Goal: Task Accomplishment & Management: Complete application form

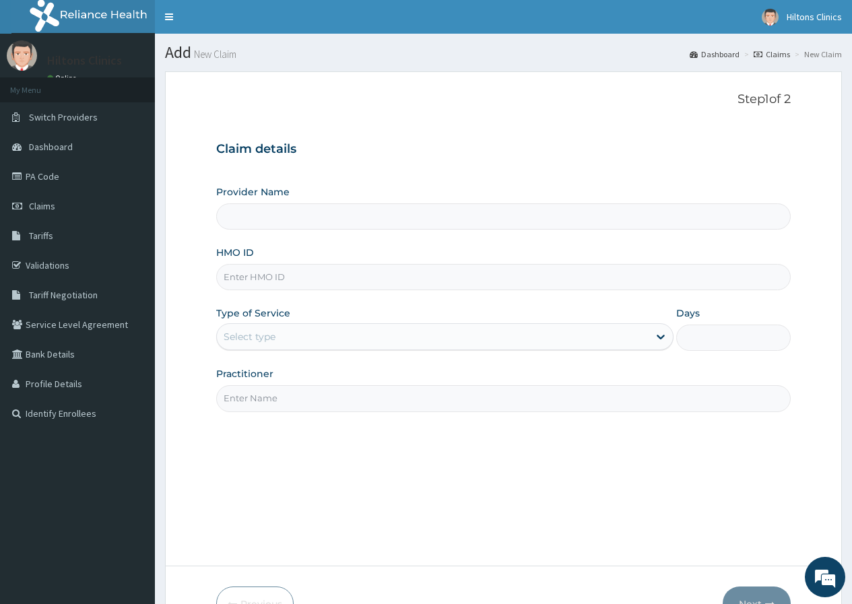
type input "Hilton Clinics"
click at [300, 281] on input "HMO ID" at bounding box center [503, 277] width 574 height 26
type input "NBC/11061/A"
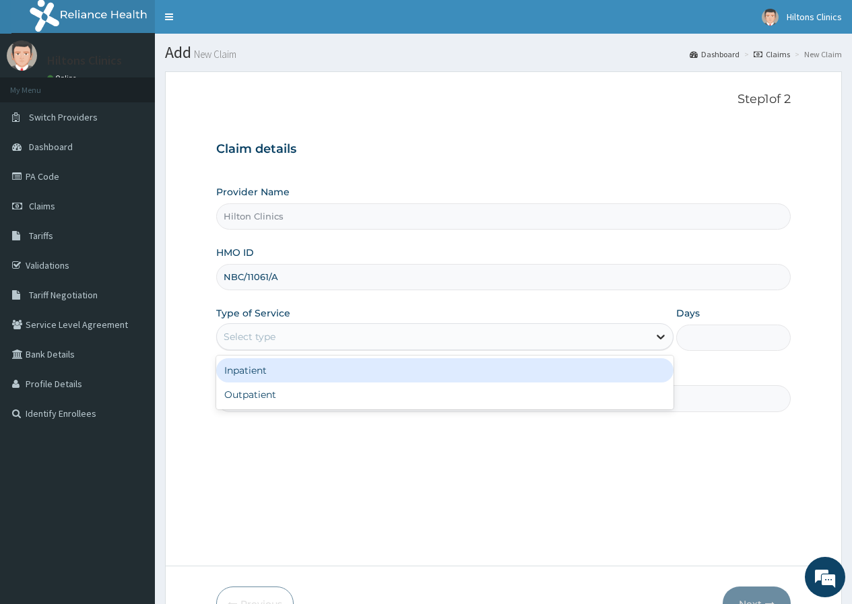
click at [659, 336] on icon at bounding box center [661, 337] width 8 height 5
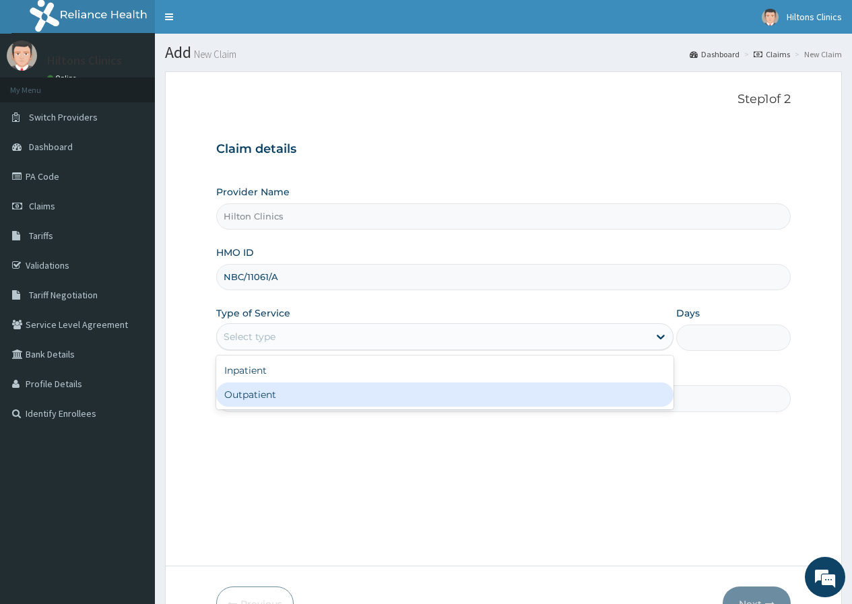
click at [270, 395] on div "Outpatient" at bounding box center [444, 395] width 457 height 24
type input "1"
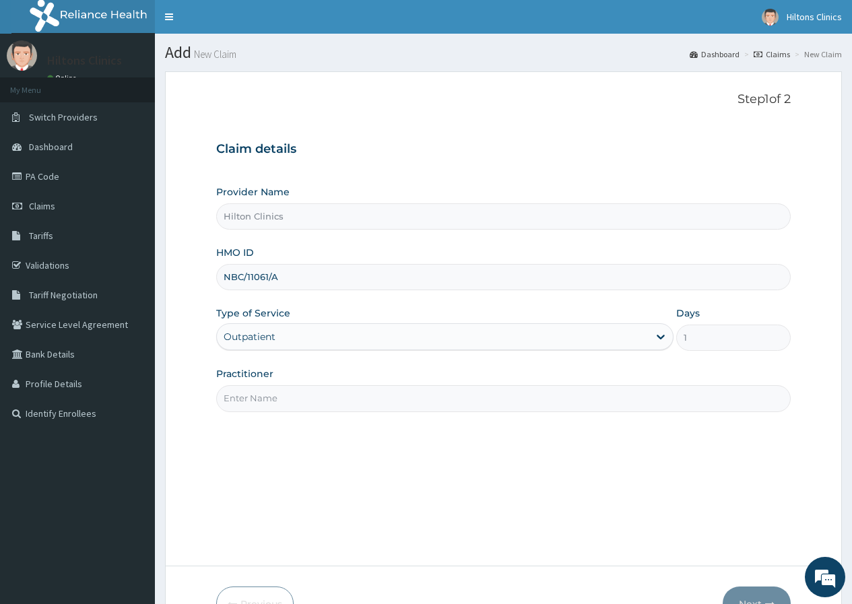
click at [351, 399] on input "Practitioner" at bounding box center [503, 398] width 574 height 26
type input "DR FIDELIS"
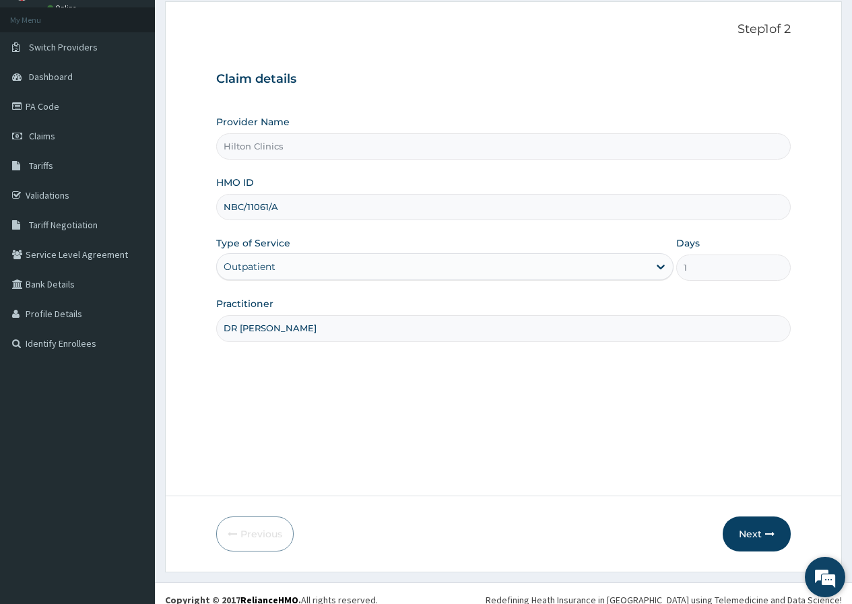
scroll to position [71, 0]
click at [737, 532] on button "Next" at bounding box center [757, 532] width 68 height 35
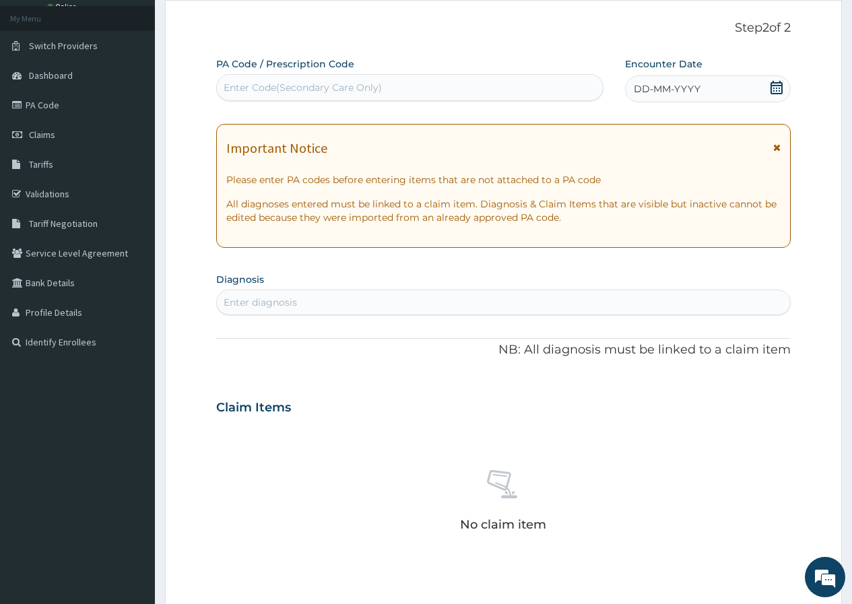
click at [360, 300] on div "Enter diagnosis" at bounding box center [503, 303] width 573 height 22
type input "R"
type input "F"
type input "MALARIA"
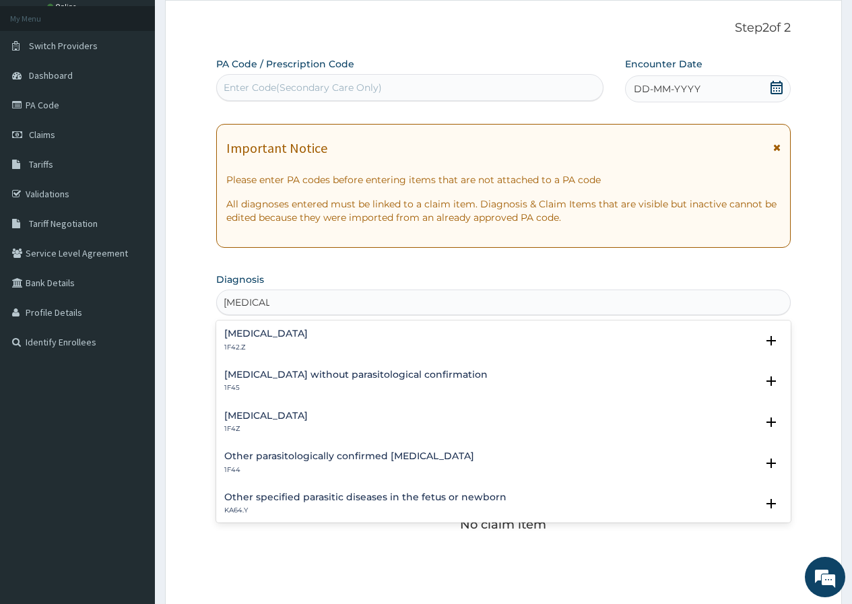
click at [300, 419] on h4 "Malaria, unspecified" at bounding box center [266, 416] width 84 height 10
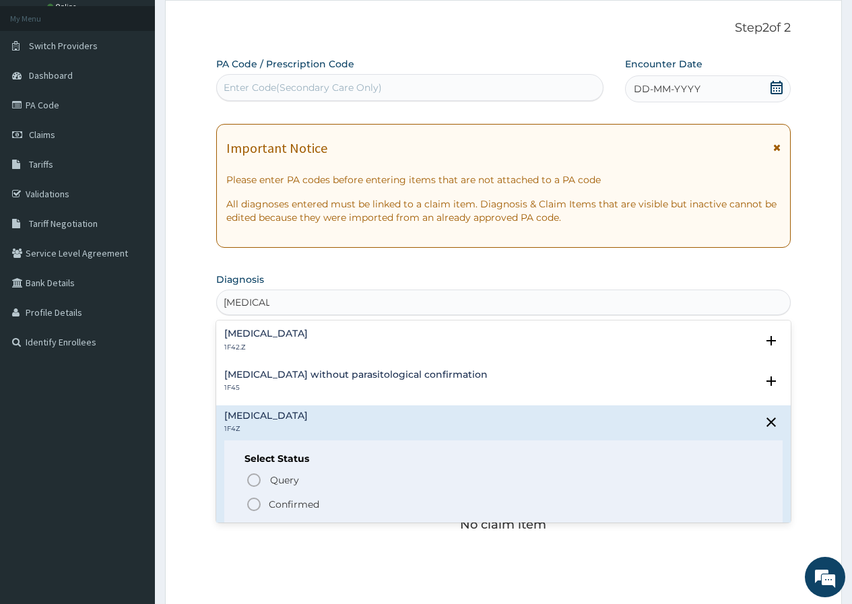
click at [294, 504] on p "Confirmed" at bounding box center [294, 504] width 51 height 13
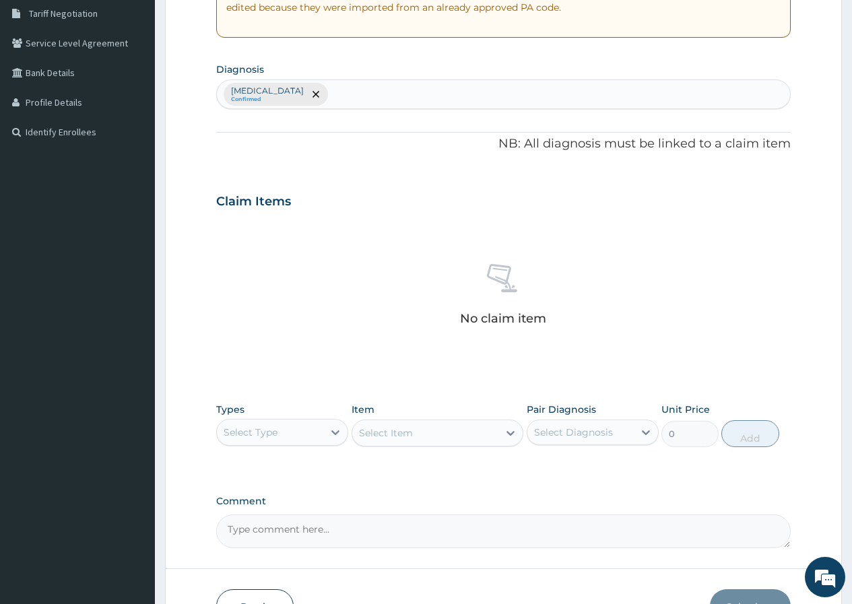
scroll to position [285, 0]
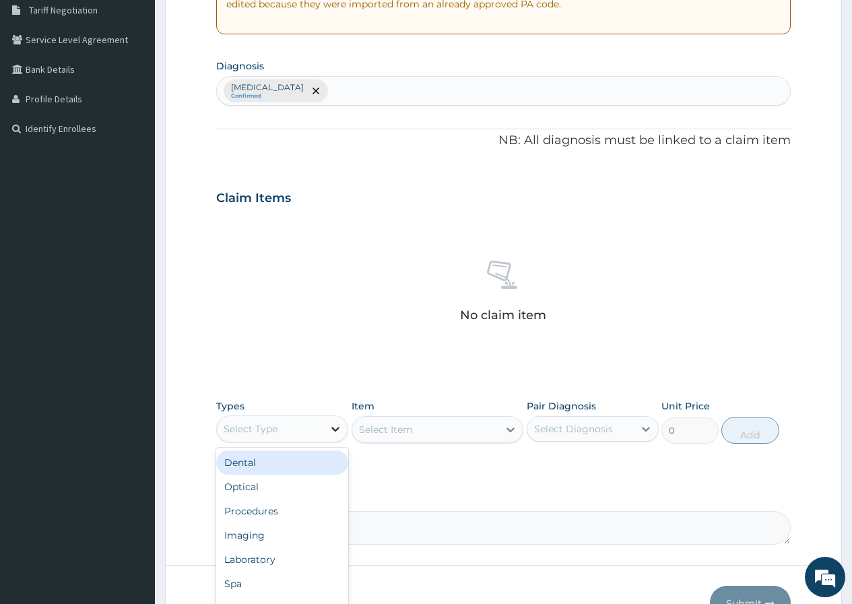
click at [331, 428] on icon at bounding box center [335, 428] width 13 height 13
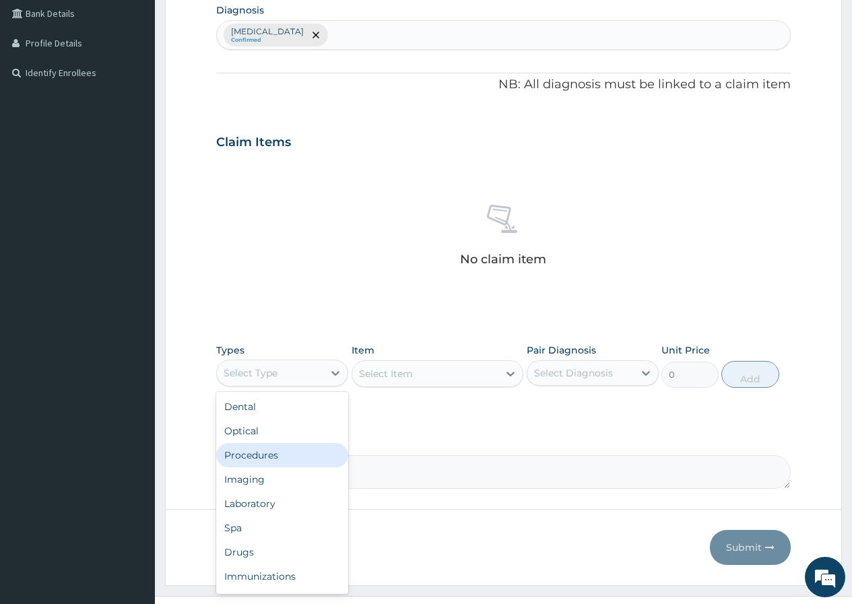
scroll to position [367, 0]
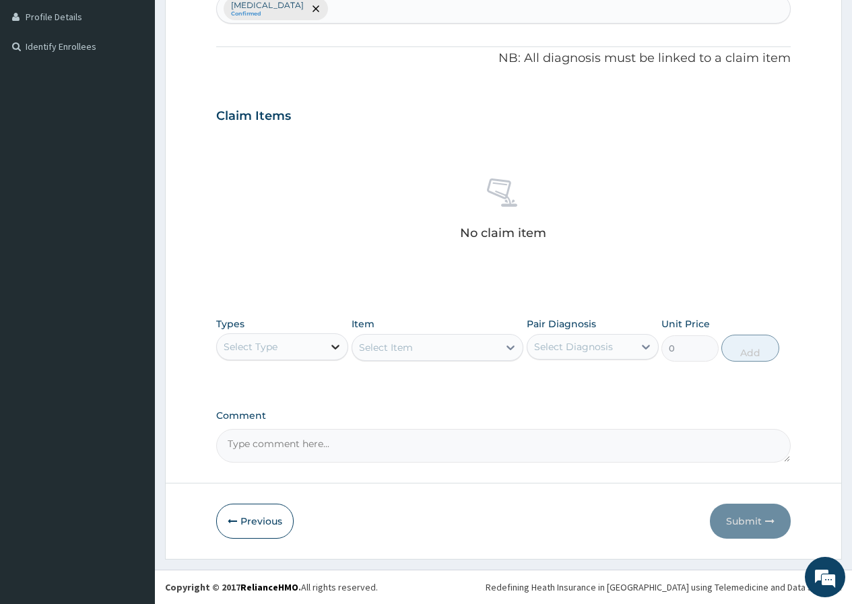
click at [332, 350] on icon at bounding box center [335, 346] width 13 height 13
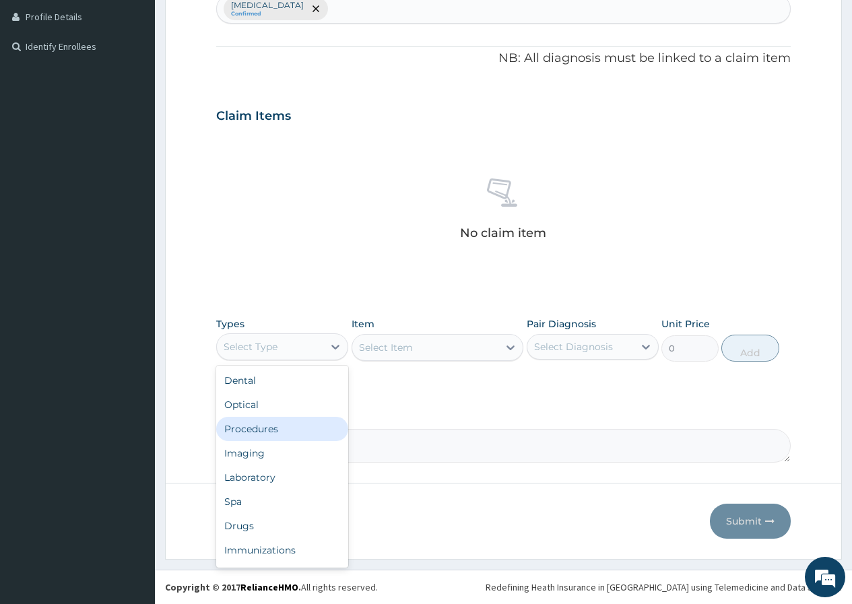
click at [269, 431] on div "Procedures" at bounding box center [282, 429] width 132 height 24
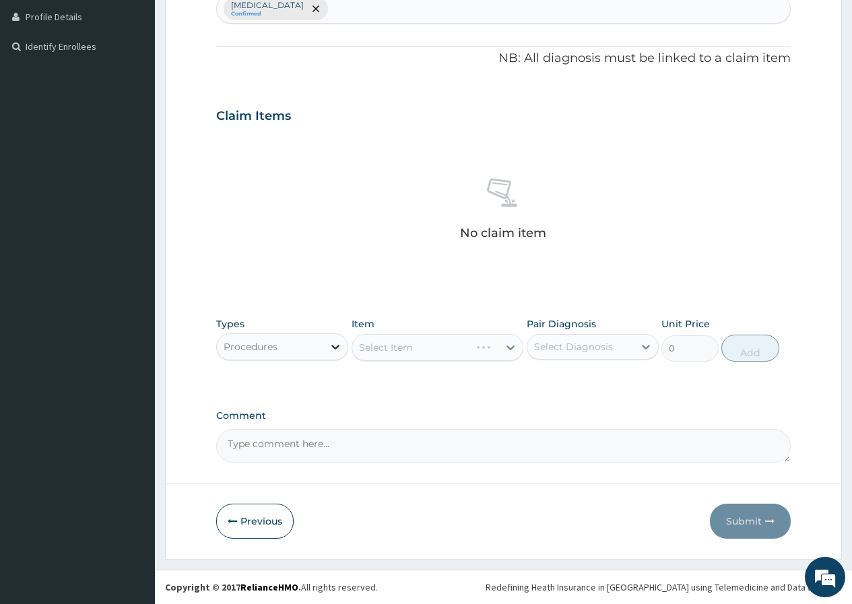
click at [332, 347] on icon at bounding box center [335, 346] width 13 height 13
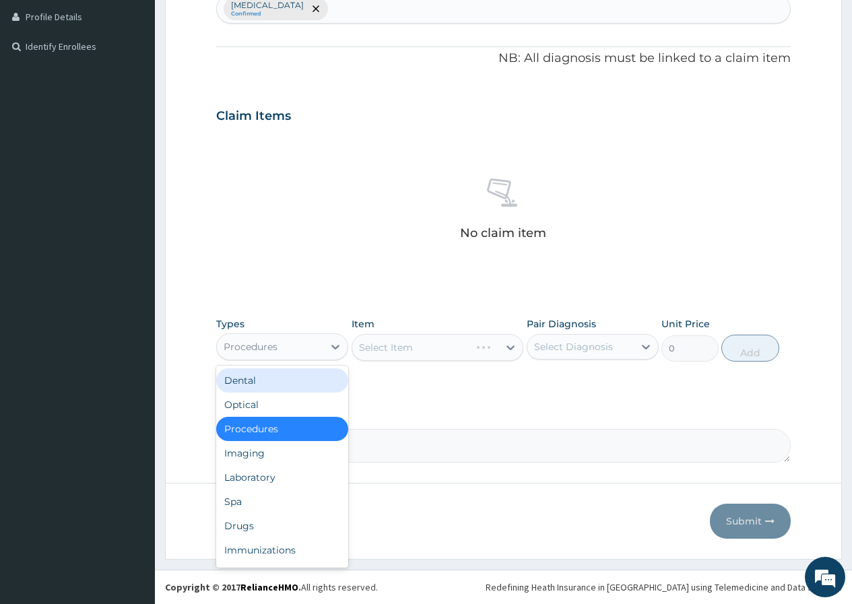
click at [484, 385] on div "Types option Procedures, selected. option Dental focused, 1 of 10. 10 results a…" at bounding box center [503, 349] width 574 height 78
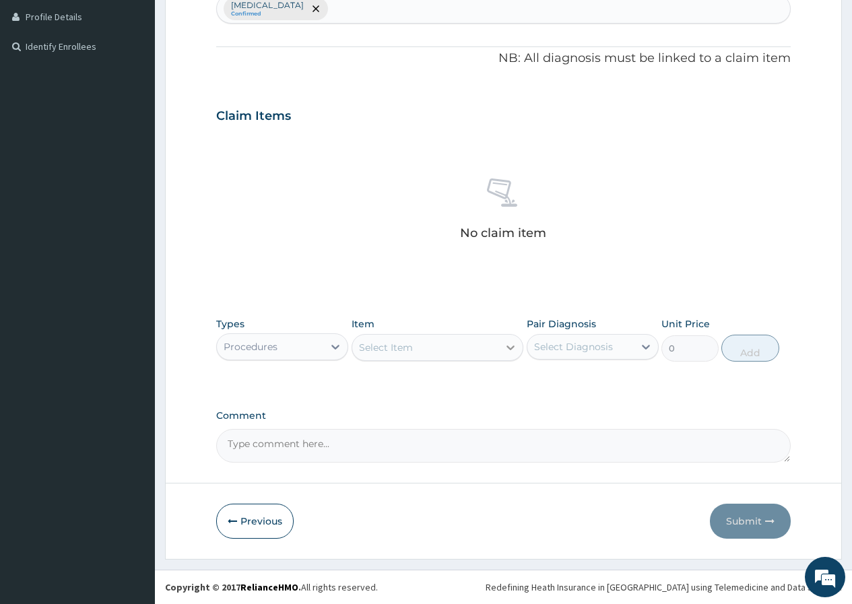
click at [510, 347] on icon at bounding box center [510, 347] width 13 height 13
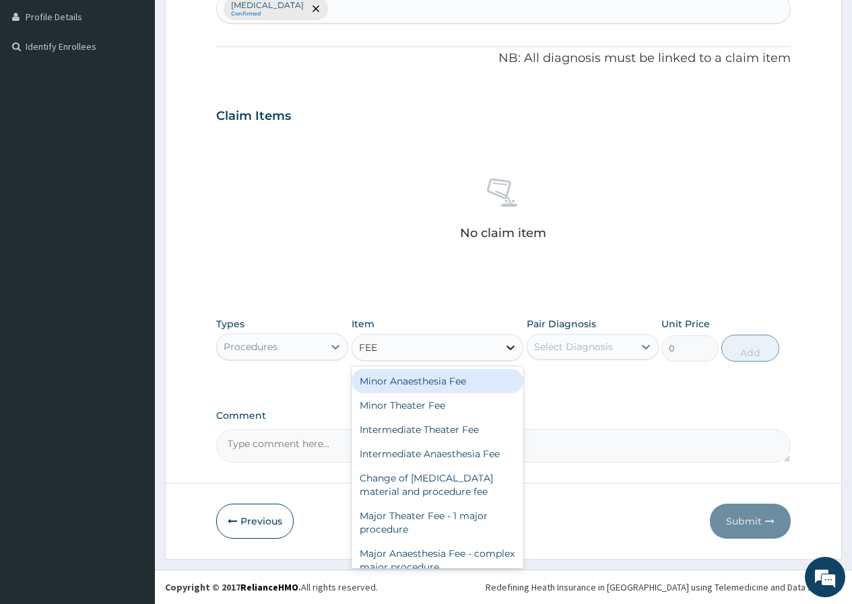
type input "FEED"
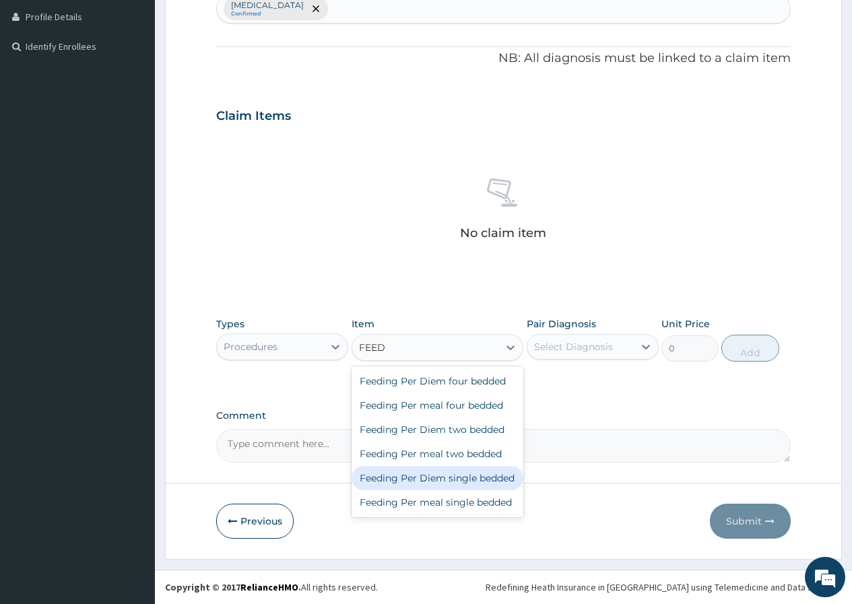
click at [442, 479] on div "Feeding Per Diem single bedded" at bounding box center [438, 478] width 172 height 24
type input "5000"
